Goal: Information Seeking & Learning: Learn about a topic

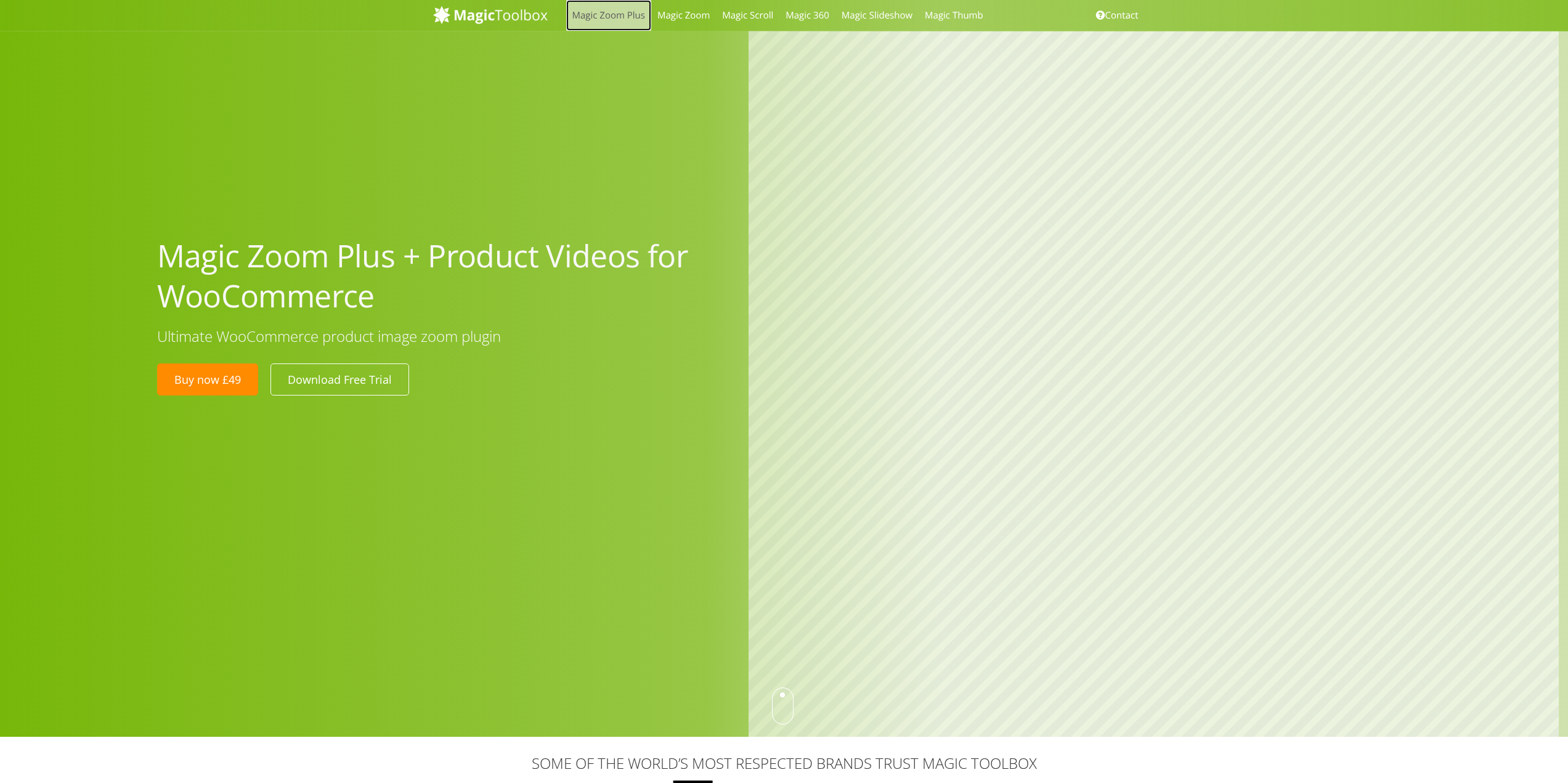
click at [593, 19] on link "Magic Zoom Plus" at bounding box center [609, 15] width 85 height 30
click at [524, 172] on div at bounding box center [784, 368] width 1568 height 737
click at [805, 17] on link "Magic 360" at bounding box center [807, 15] width 56 height 30
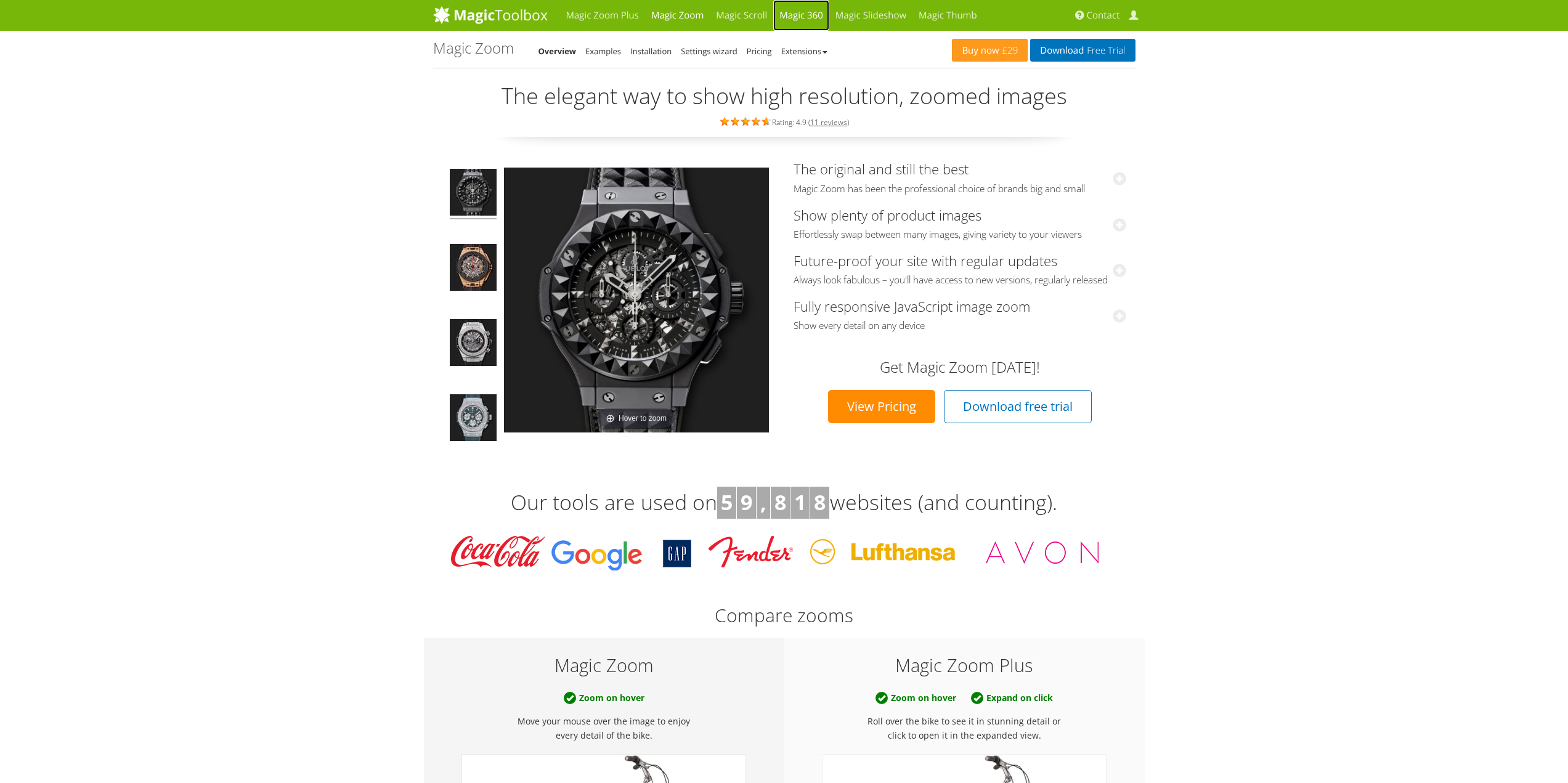
click at [804, 10] on link "Magic 360" at bounding box center [801, 15] width 56 height 30
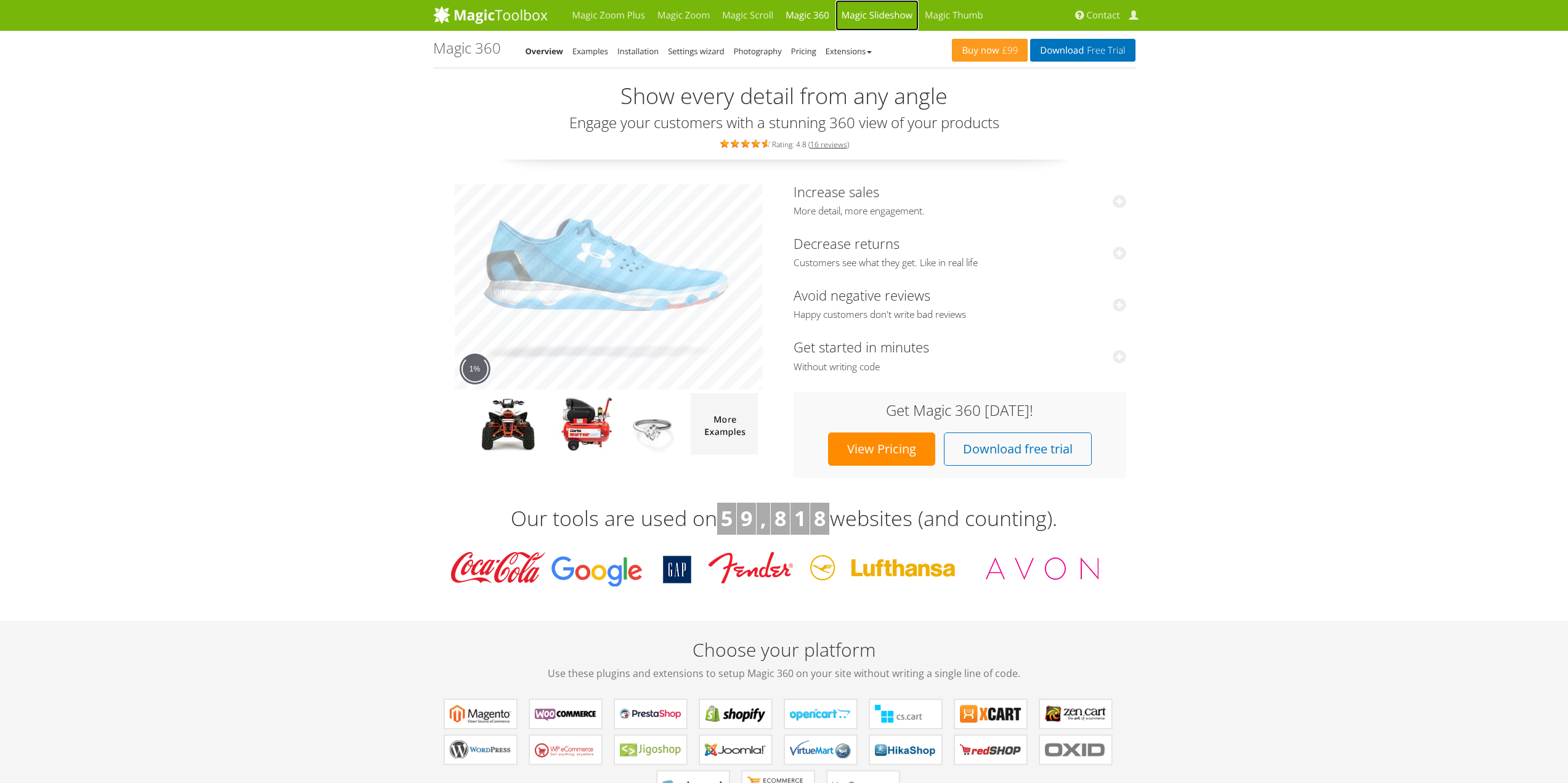
click at [851, 17] on link "Magic Slideshow" at bounding box center [877, 15] width 83 height 30
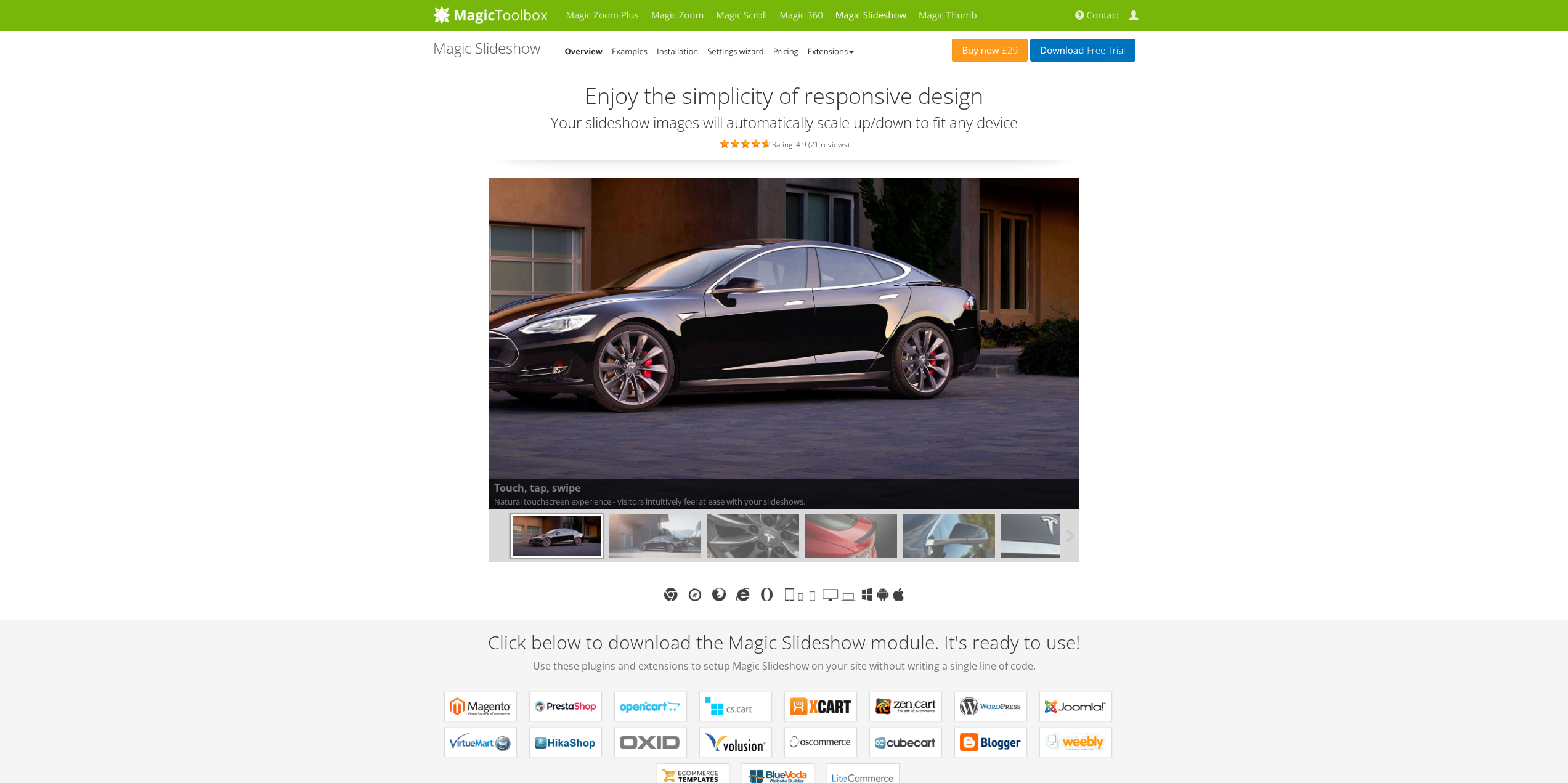
click at [579, 53] on link "Overview" at bounding box center [584, 51] width 38 height 11
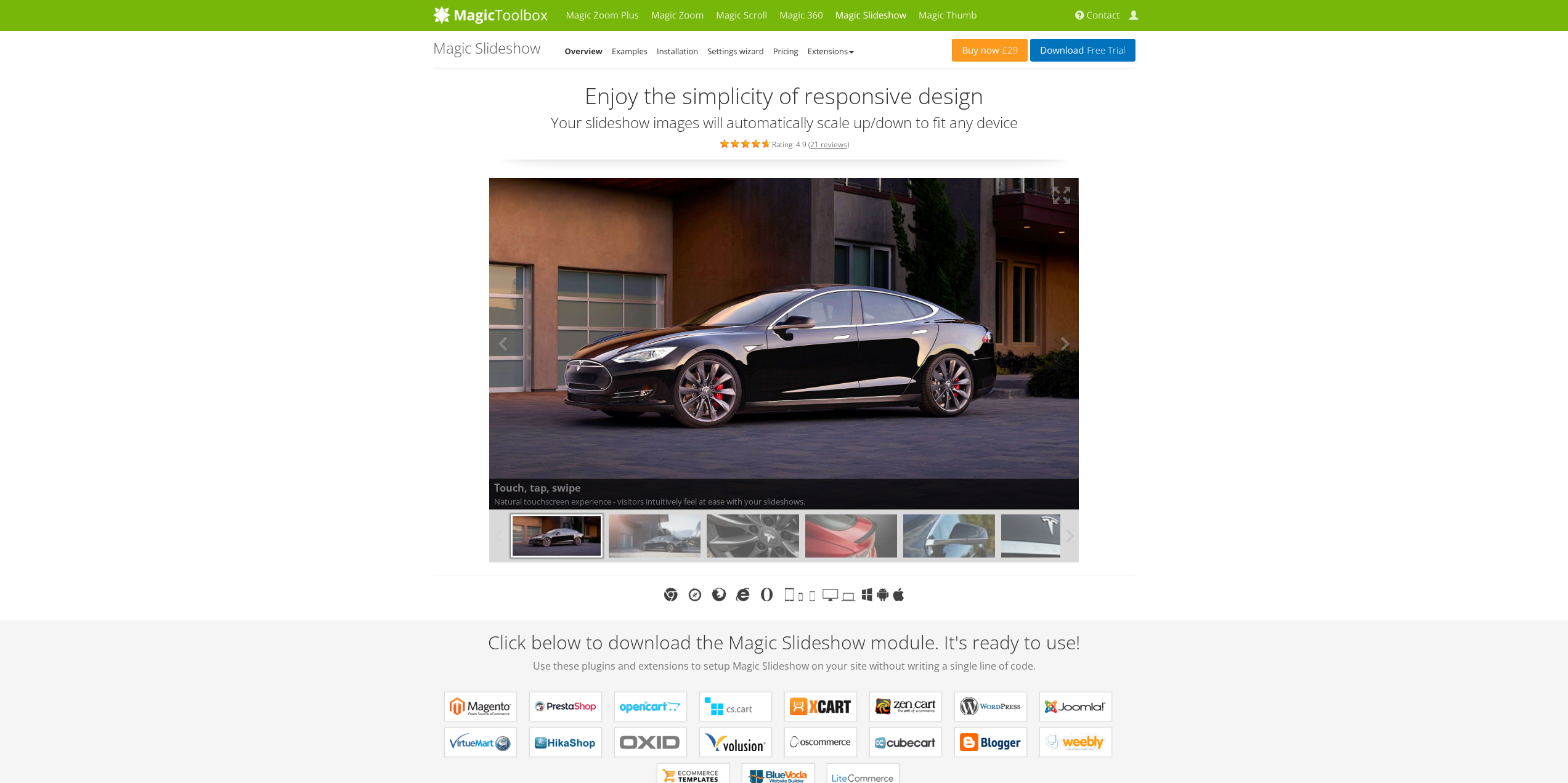
click at [768, 381] on img at bounding box center [785, 344] width 591 height 332
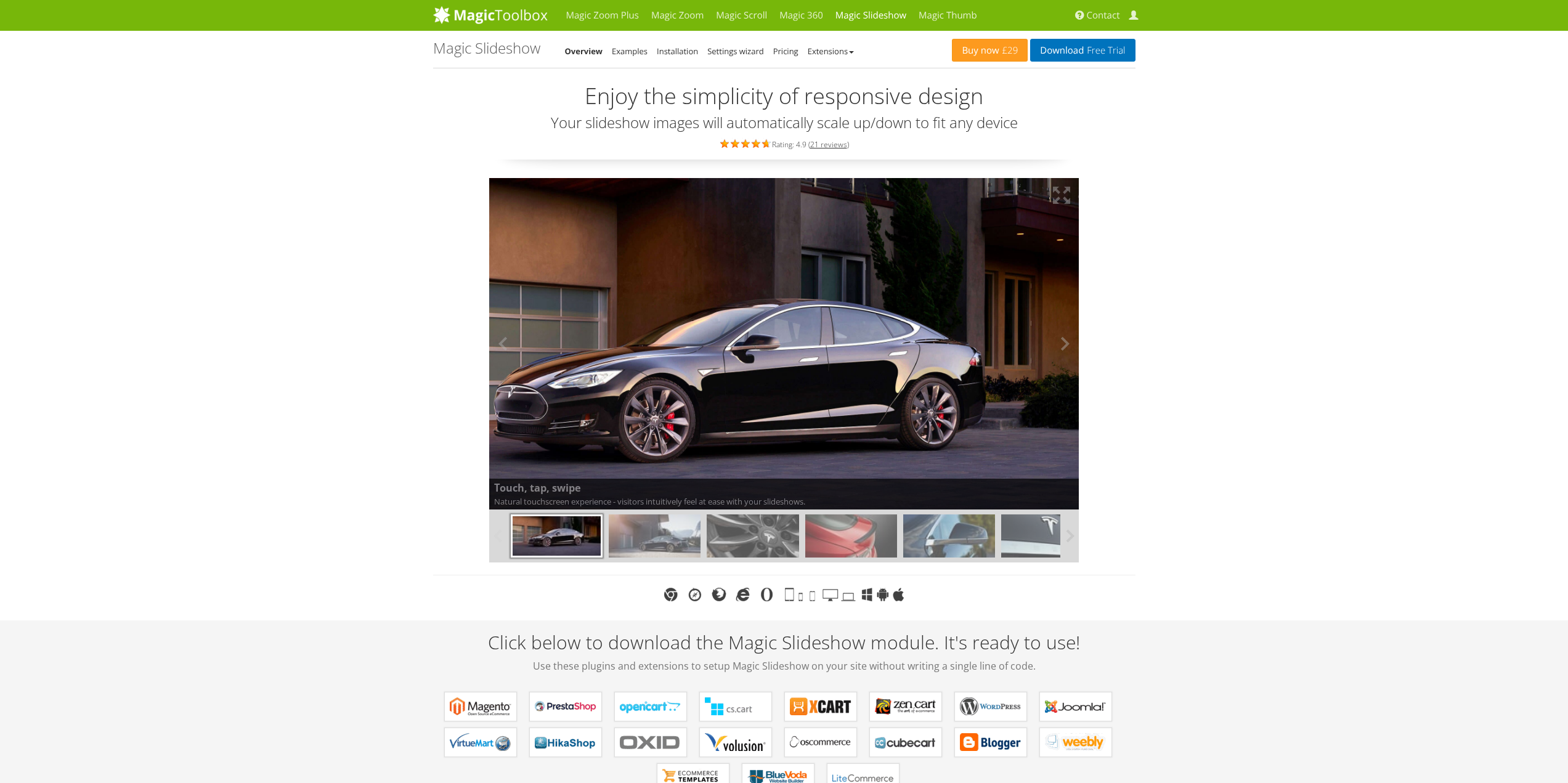
click at [787, 353] on img at bounding box center [743, 367] width 671 height 378
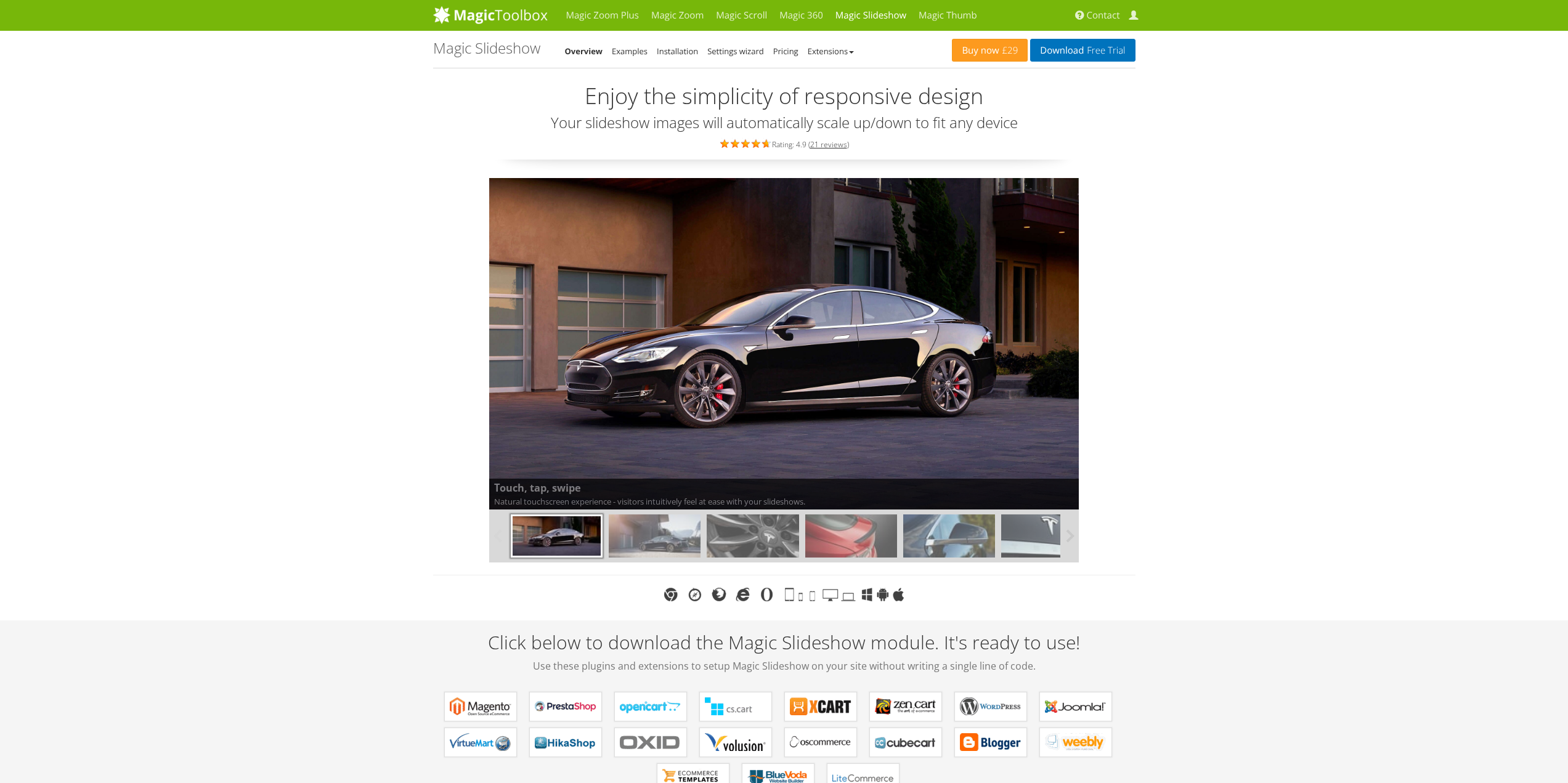
click at [675, 561] on div at bounding box center [900, 536] width 785 height 53
click at [674, 540] on img at bounding box center [654, 536] width 92 height 43
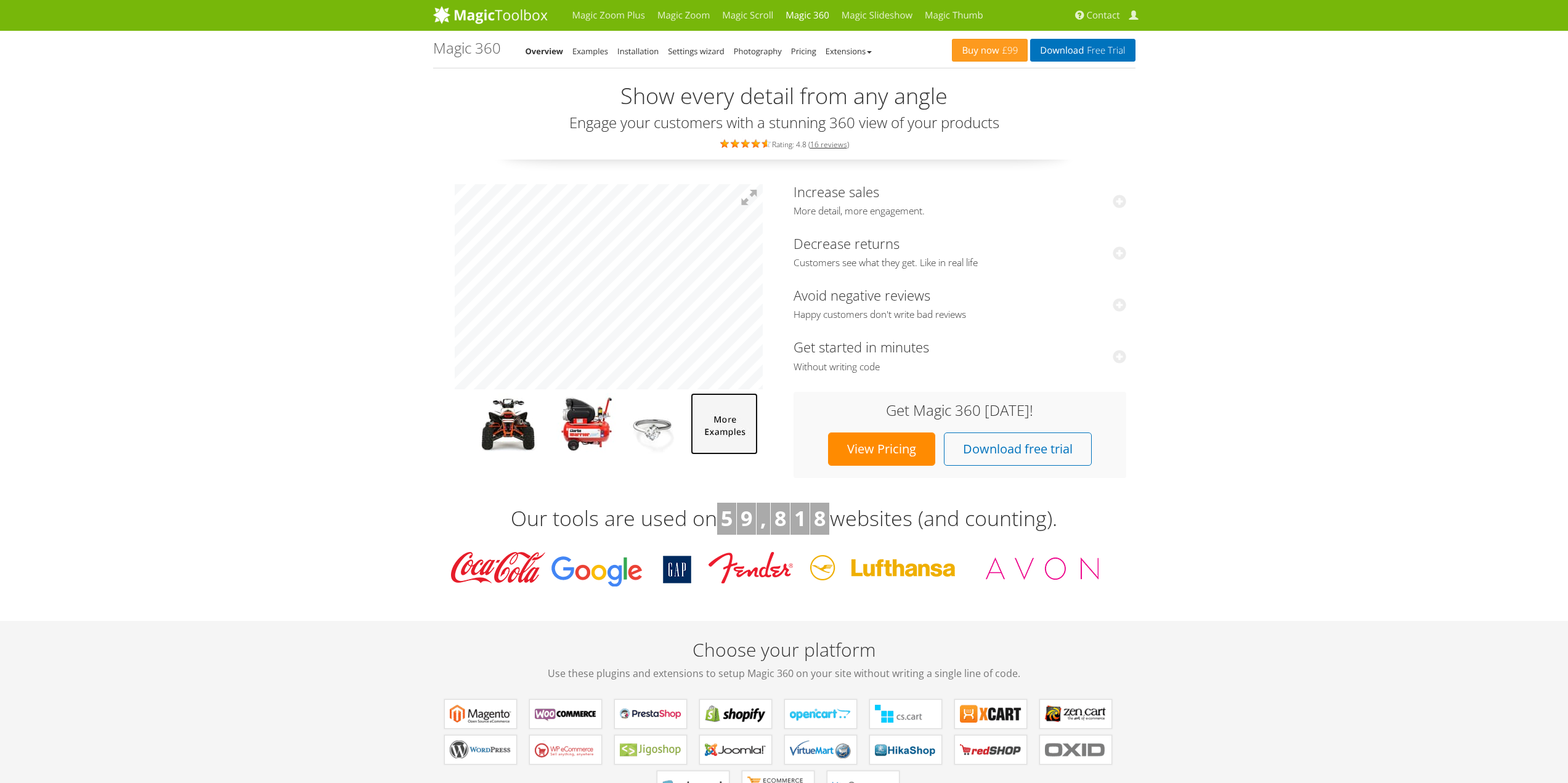
click at [709, 423] on img at bounding box center [724, 423] width 67 height 62
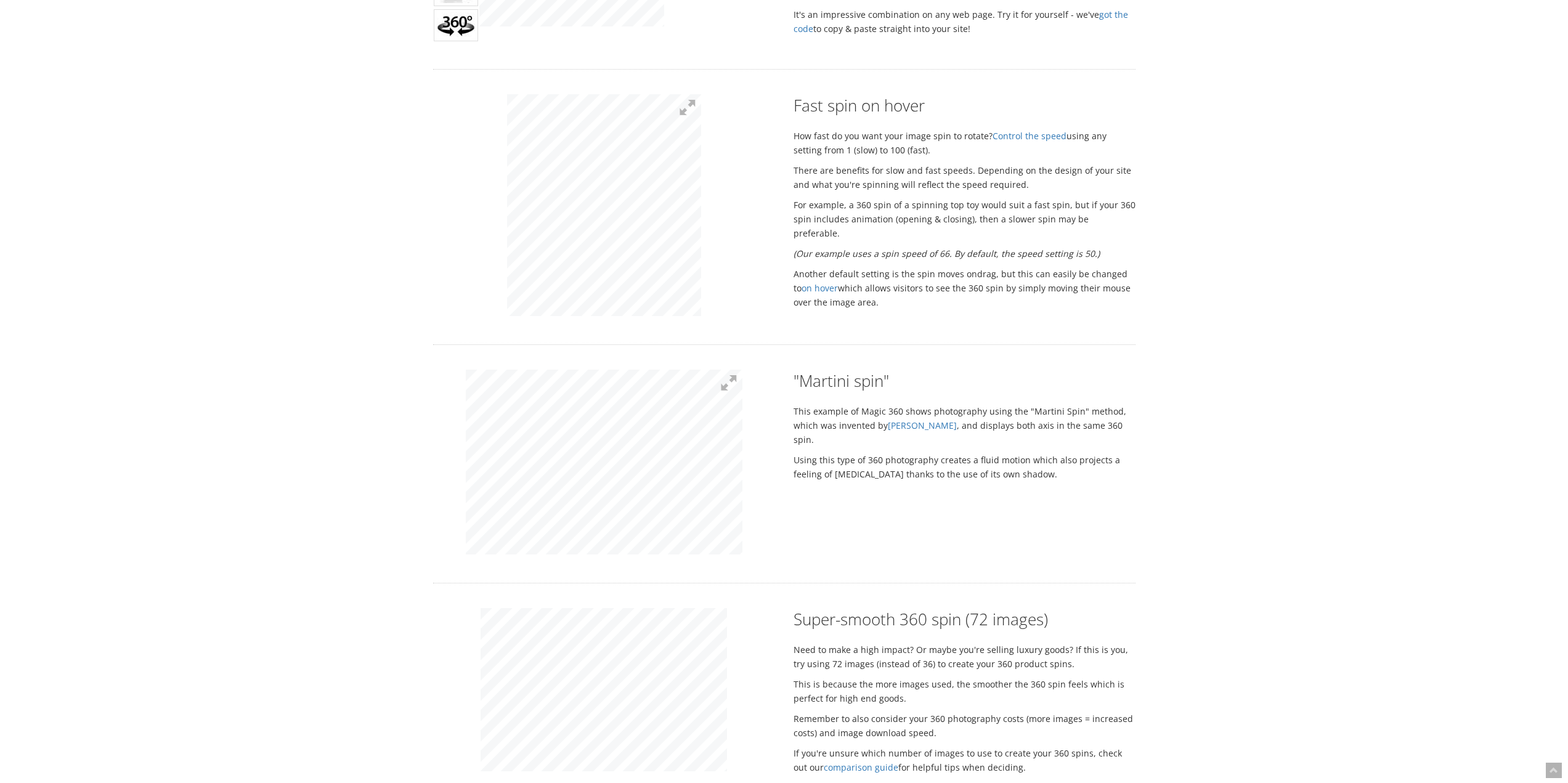
scroll to position [985, 0]
